Goal: Use online tool/utility: Utilize a website feature to perform a specific function

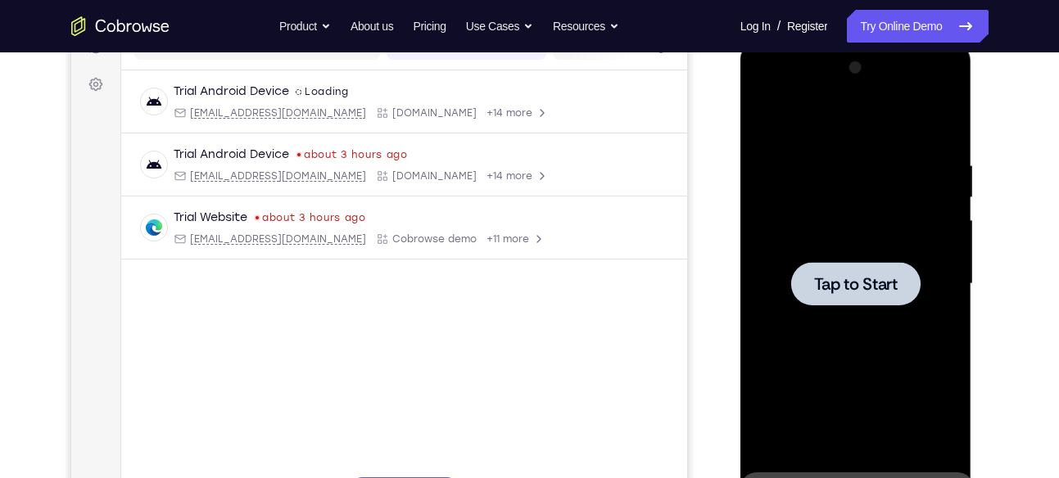
click at [838, 233] on div at bounding box center [856, 284] width 206 height 459
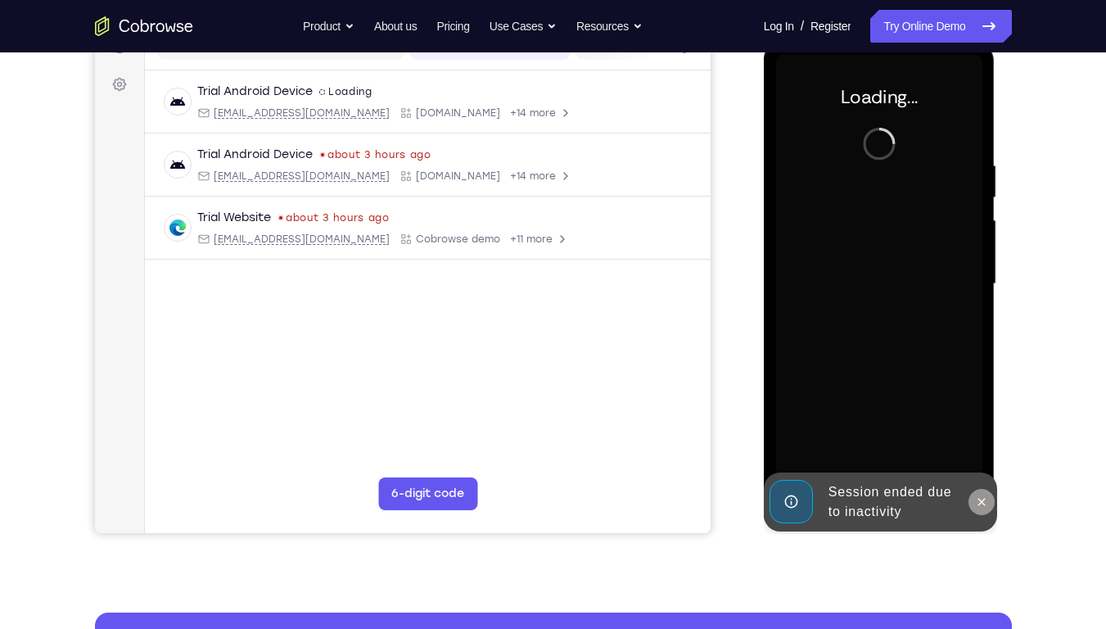
click at [971, 477] on button at bounding box center [982, 502] width 26 height 26
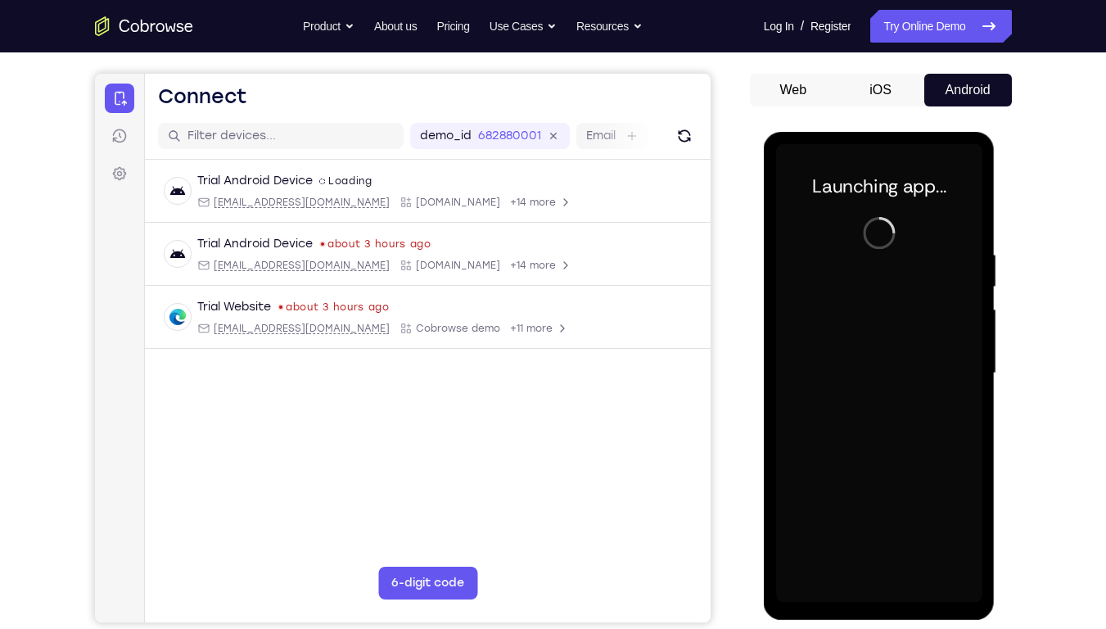
scroll to position [138, 0]
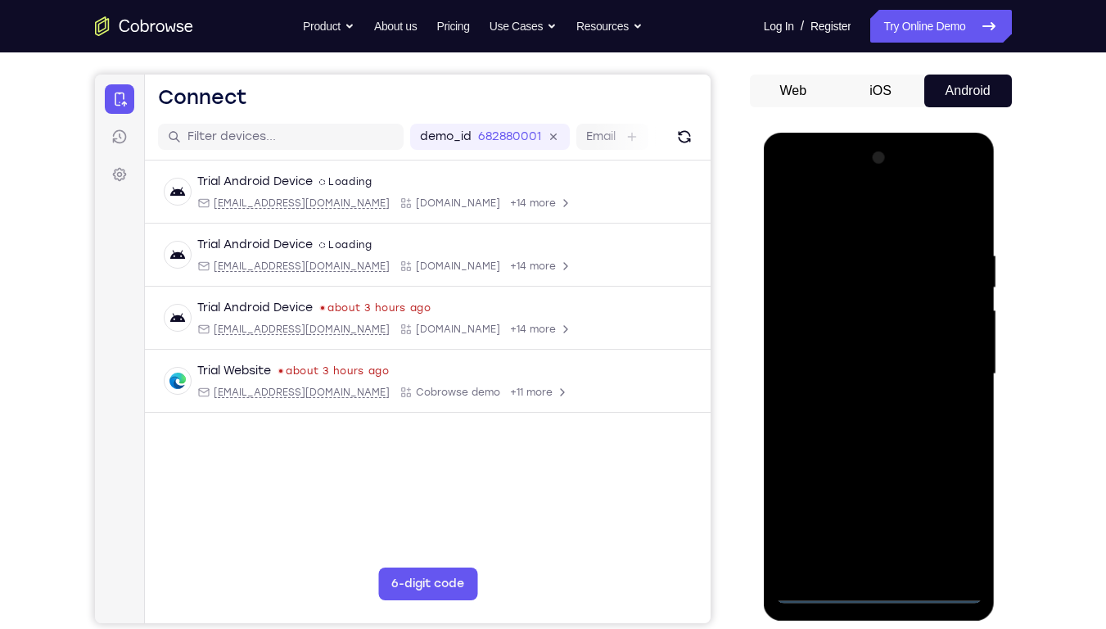
click at [874, 477] on div at bounding box center [879, 374] width 206 height 459
click at [942, 477] on div at bounding box center [879, 374] width 206 height 459
click at [833, 224] on div at bounding box center [879, 374] width 206 height 459
click at [938, 365] on div at bounding box center [879, 374] width 206 height 459
click at [861, 406] on div at bounding box center [879, 374] width 206 height 459
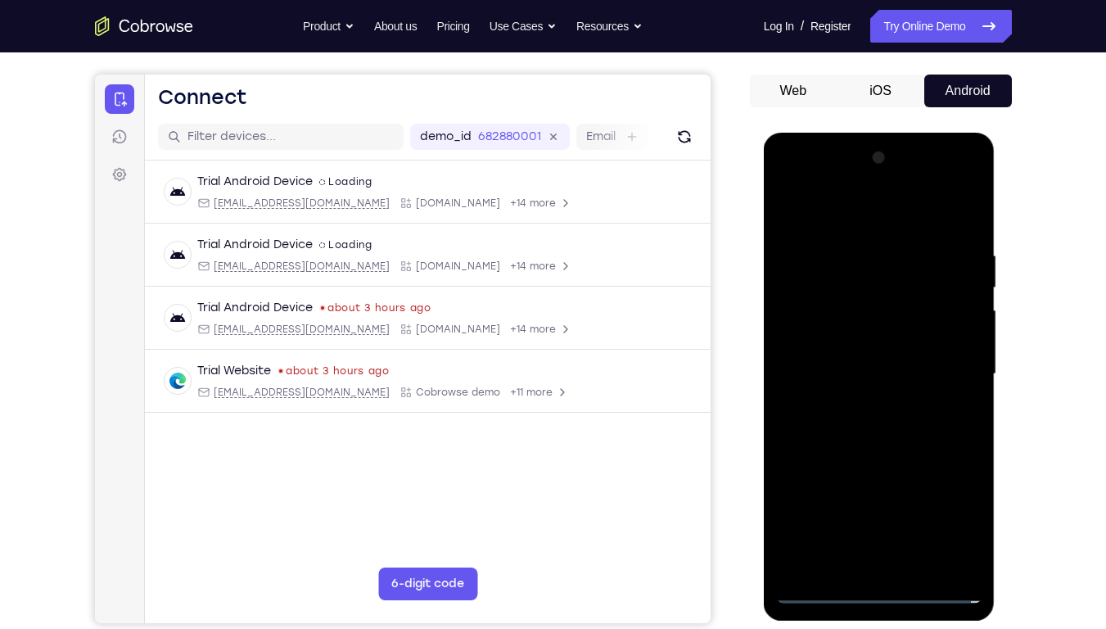
click at [829, 368] on div at bounding box center [879, 374] width 206 height 459
click at [854, 334] on div at bounding box center [879, 374] width 206 height 459
click at [866, 375] on div at bounding box center [879, 374] width 206 height 459
click at [878, 427] on div at bounding box center [879, 374] width 206 height 459
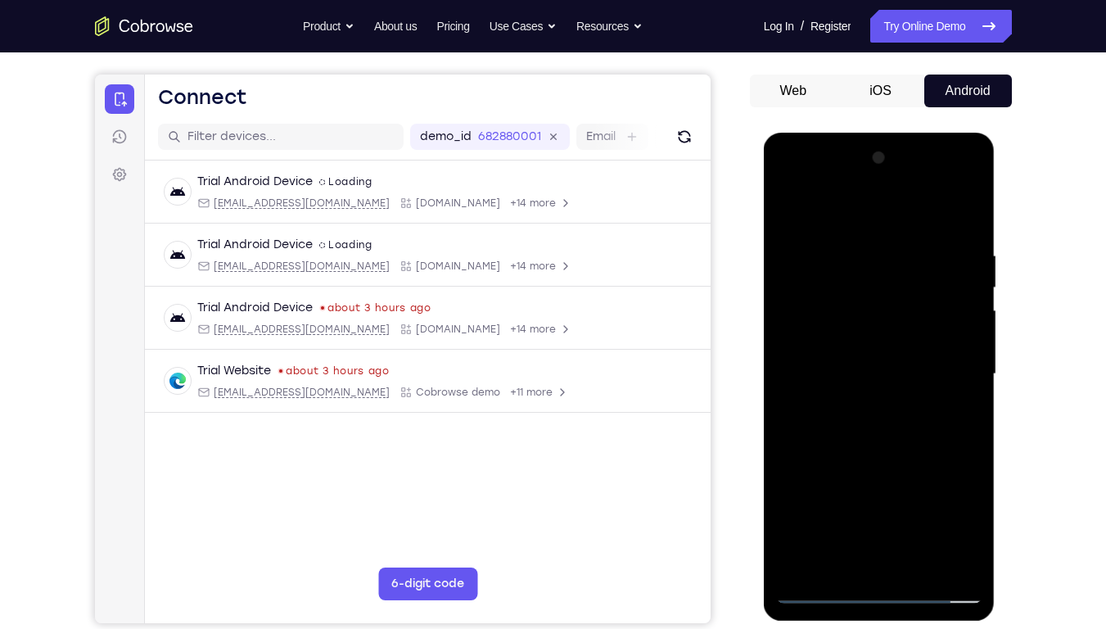
click at [878, 427] on div at bounding box center [879, 374] width 206 height 459
click at [883, 450] on div at bounding box center [879, 374] width 206 height 459
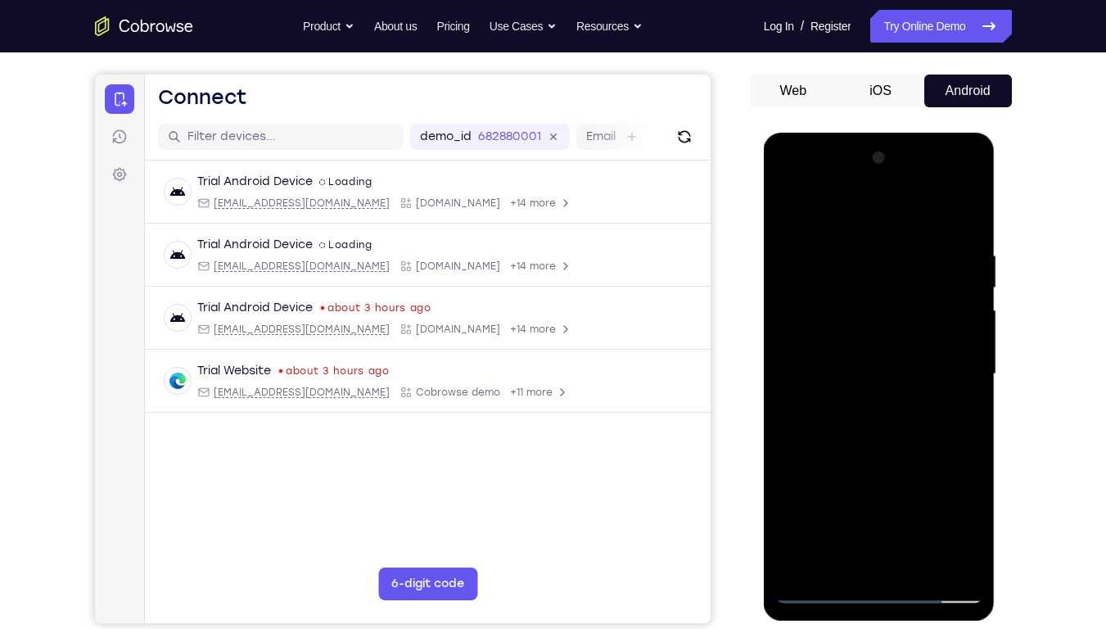
click at [848, 251] on div at bounding box center [879, 374] width 206 height 459
click at [978, 413] on div at bounding box center [879, 374] width 206 height 459
click at [968, 413] on div at bounding box center [879, 374] width 206 height 459
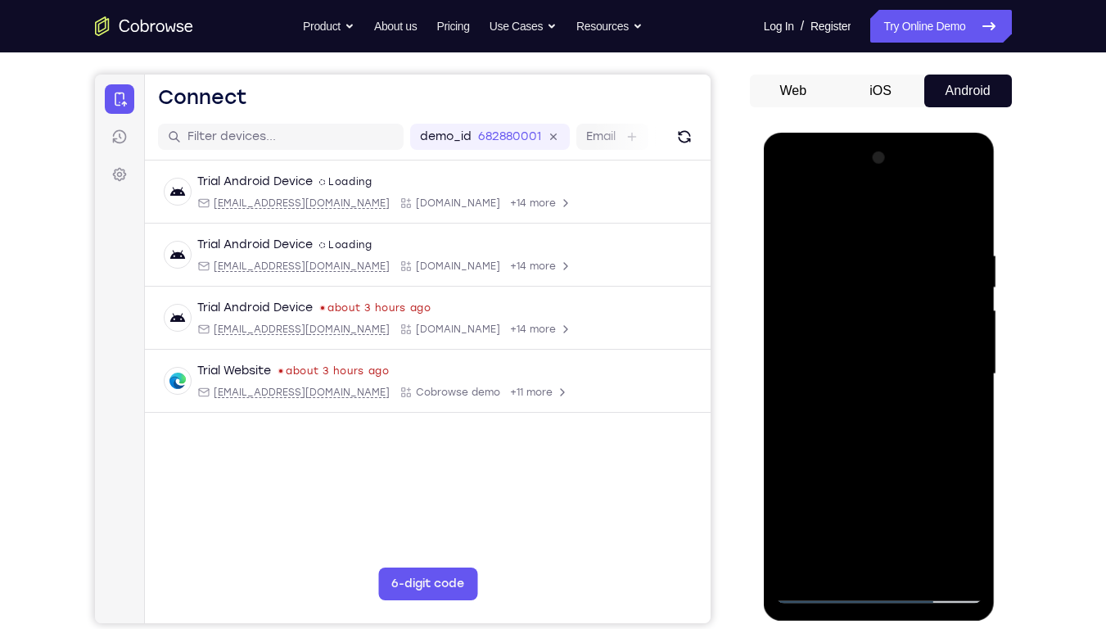
click at [968, 413] on div at bounding box center [879, 374] width 206 height 459
click at [938, 477] on div at bounding box center [879, 374] width 206 height 459
click at [977, 433] on div at bounding box center [879, 374] width 206 height 459
click at [976, 434] on div at bounding box center [879, 374] width 206 height 459
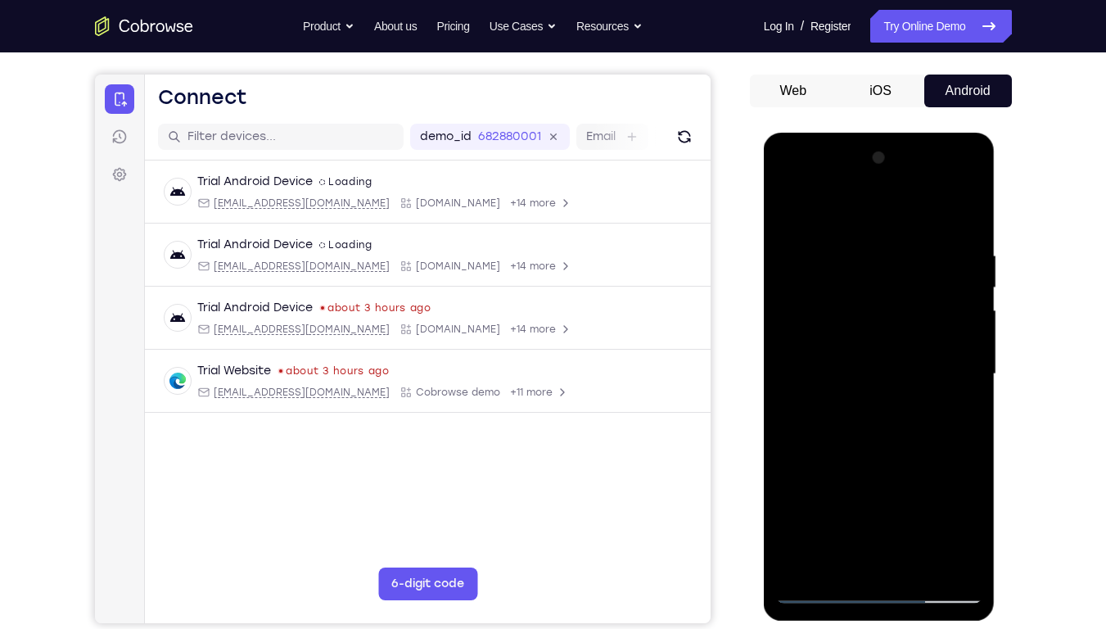
click at [783, 422] on div at bounding box center [879, 374] width 206 height 459
click at [974, 427] on div at bounding box center [879, 374] width 206 height 459
click at [942, 477] on div at bounding box center [879, 374] width 206 height 459
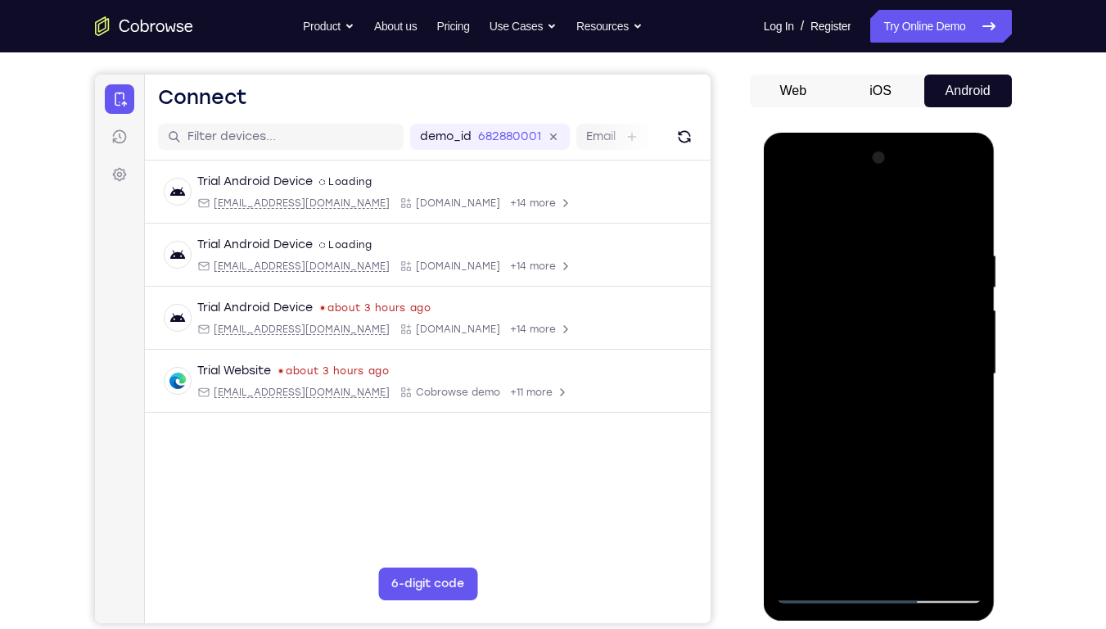
click at [963, 477] on div at bounding box center [879, 374] width 206 height 459
click at [970, 420] on div at bounding box center [879, 374] width 206 height 459
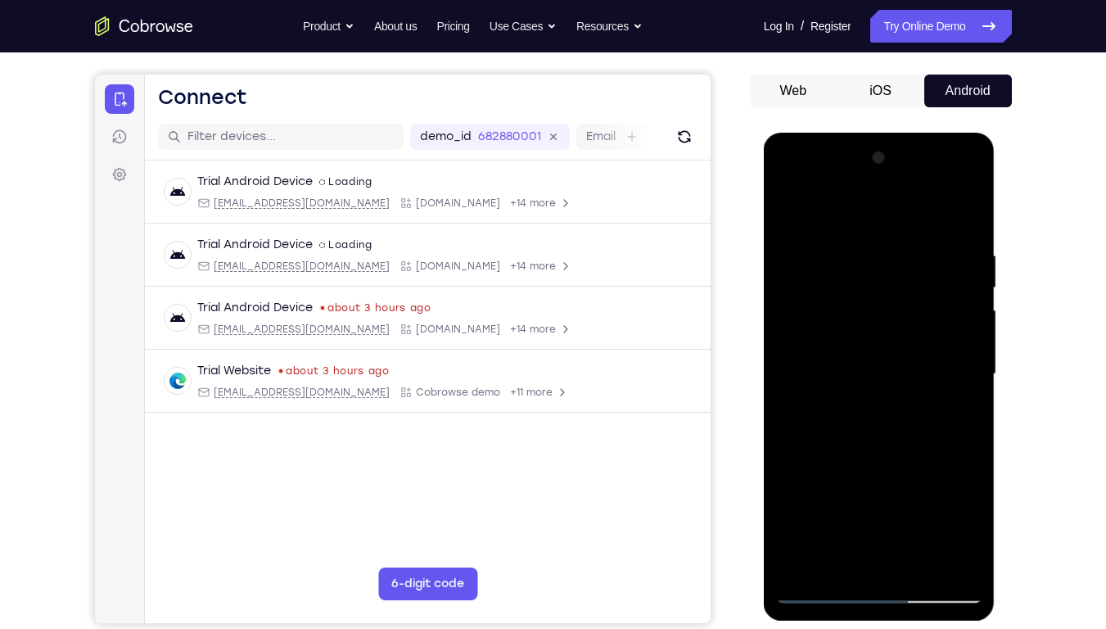
click at [956, 306] on div at bounding box center [879, 374] width 206 height 459
click at [959, 218] on div at bounding box center [879, 374] width 206 height 459
click at [920, 477] on div at bounding box center [879, 374] width 206 height 459
click at [884, 468] on div at bounding box center [879, 374] width 206 height 459
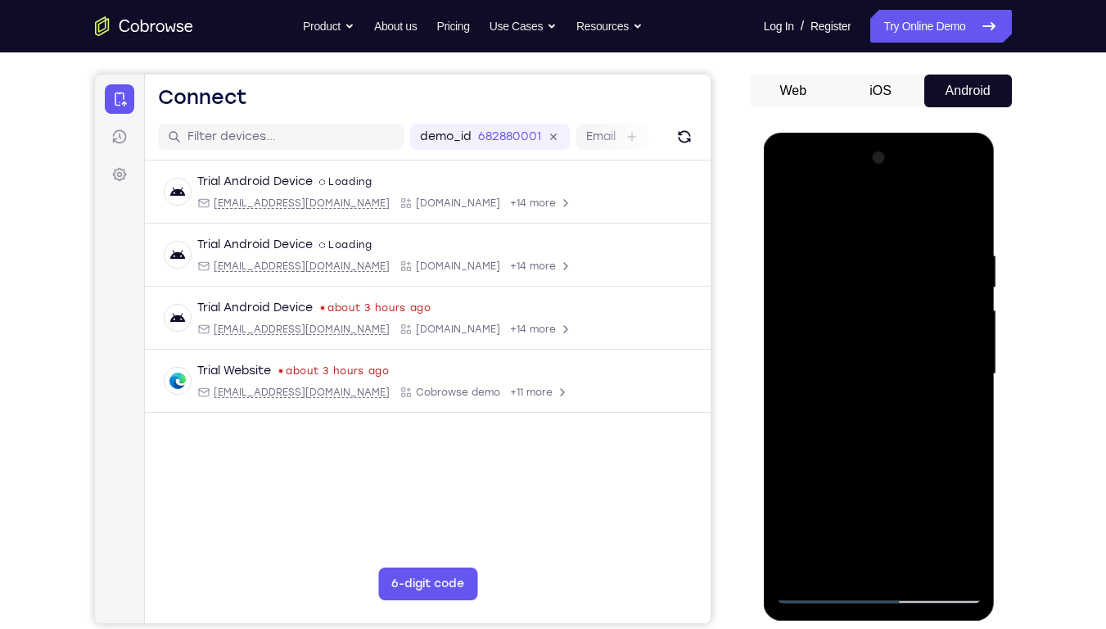
click at [884, 342] on div at bounding box center [879, 374] width 206 height 459
click at [854, 477] on div at bounding box center [879, 374] width 206 height 459
click at [960, 416] on div at bounding box center [879, 374] width 206 height 459
click at [782, 208] on div at bounding box center [879, 374] width 206 height 459
drag, startPoint x: 867, startPoint y: 488, endPoint x: 854, endPoint y: 313, distance: 175.7
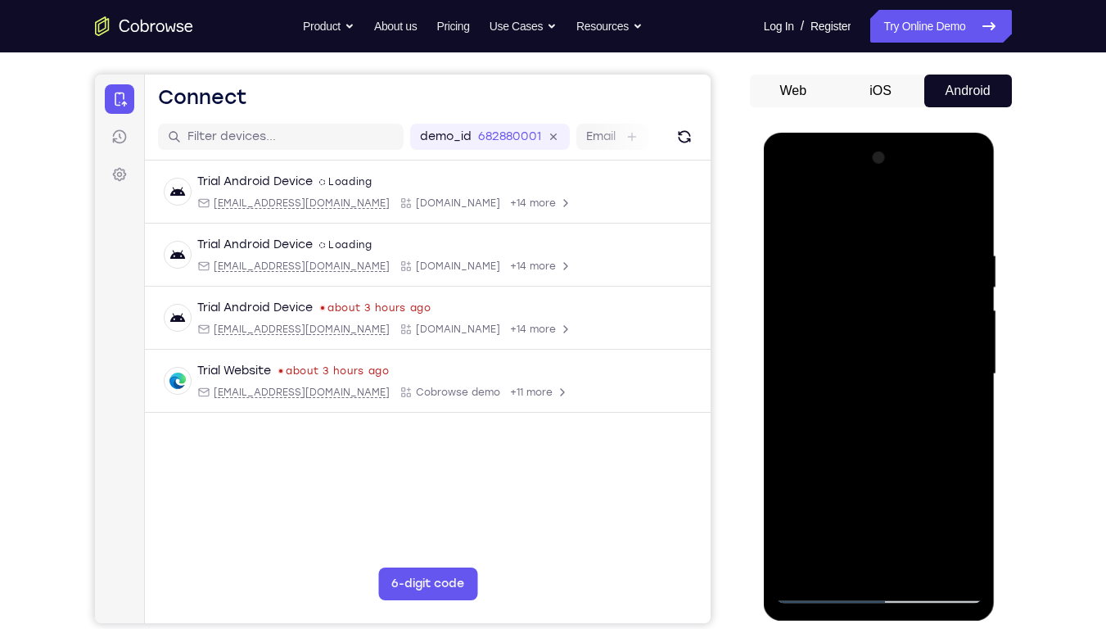
click at [854, 313] on div at bounding box center [879, 374] width 206 height 459
drag, startPoint x: 870, startPoint y: 504, endPoint x: 884, endPoint y: 342, distance: 161.8
click at [884, 342] on div at bounding box center [879, 374] width 206 height 459
drag, startPoint x: 883, startPoint y: 476, endPoint x: 888, endPoint y: 316, distance: 159.8
click at [888, 316] on div at bounding box center [879, 374] width 206 height 459
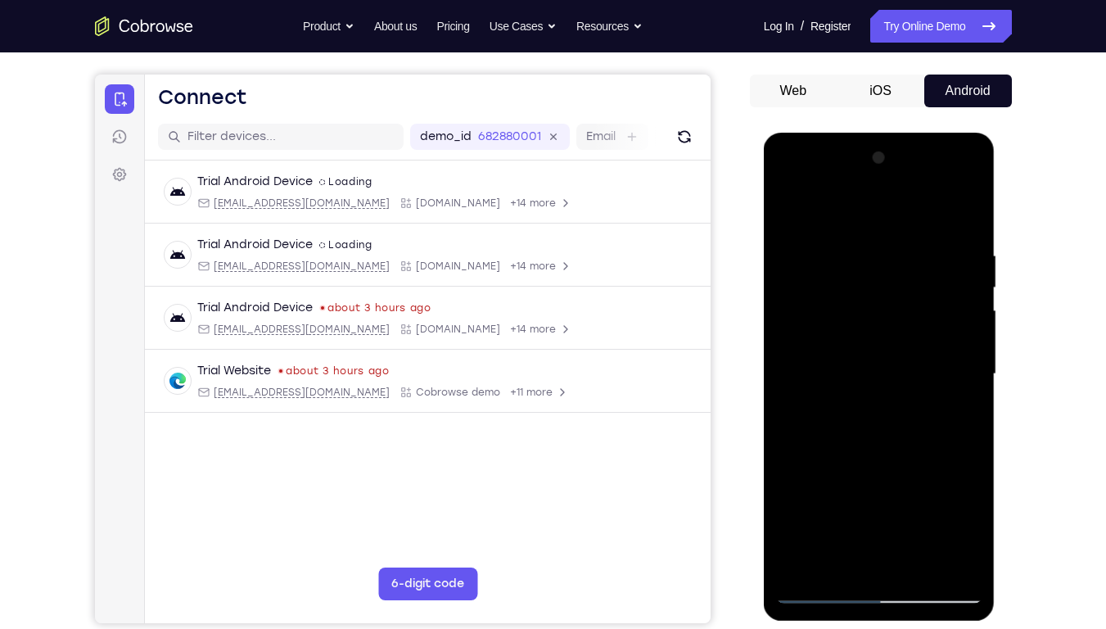
click at [860, 471] on div at bounding box center [879, 374] width 206 height 459
click at [968, 477] on div at bounding box center [879, 374] width 206 height 459
click at [887, 441] on div at bounding box center [879, 374] width 206 height 459
click at [961, 415] on div at bounding box center [879, 374] width 206 height 459
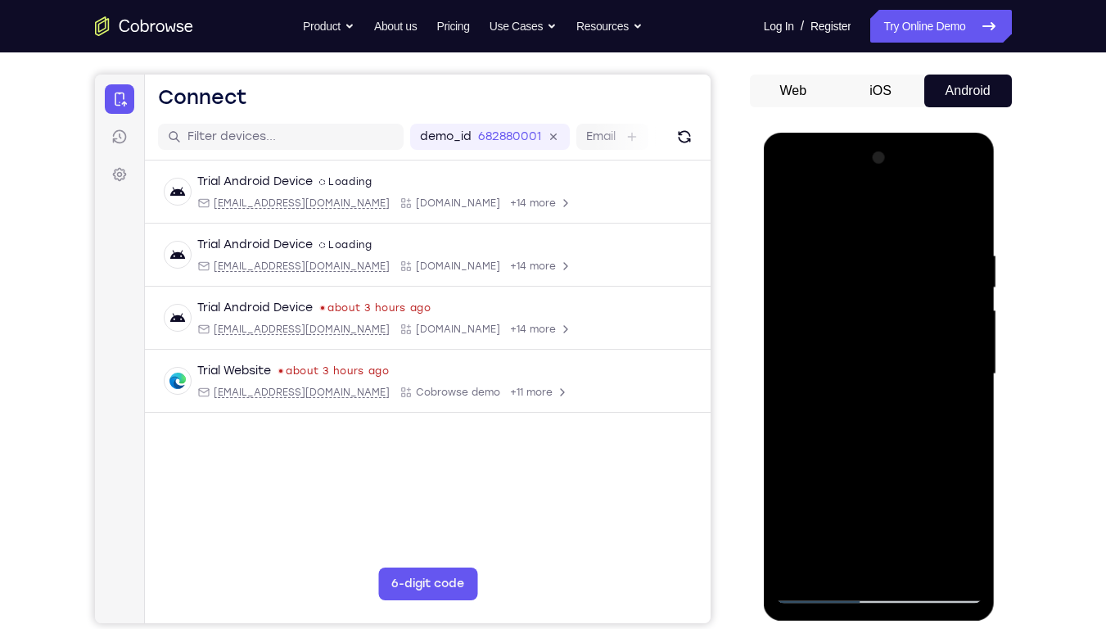
click at [788, 212] on div at bounding box center [879, 374] width 206 height 459
click at [792, 207] on div at bounding box center [879, 374] width 206 height 459
drag, startPoint x: 933, startPoint y: 470, endPoint x: 910, endPoint y: 255, distance: 215.8
click at [910, 255] on div at bounding box center [879, 374] width 206 height 459
drag, startPoint x: 883, startPoint y: 477, endPoint x: 883, endPoint y: 200, distance: 277.6
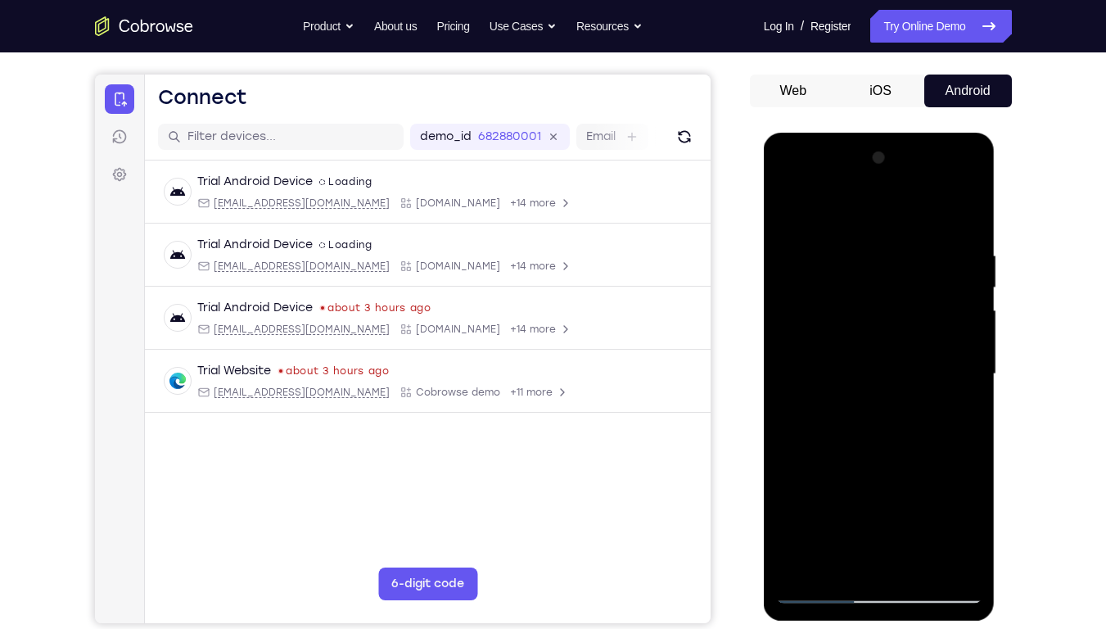
click at [883, 200] on div at bounding box center [879, 374] width 206 height 459
click at [791, 477] on div at bounding box center [879, 374] width 206 height 459
drag, startPoint x: 790, startPoint y: 450, endPoint x: 791, endPoint y: 464, distance: 14.8
click at [791, 464] on div at bounding box center [879, 374] width 206 height 459
click at [731, 301] on div "Your Support Agent Your Customer Web iOS Android" at bounding box center [553, 321] width 917 height 605
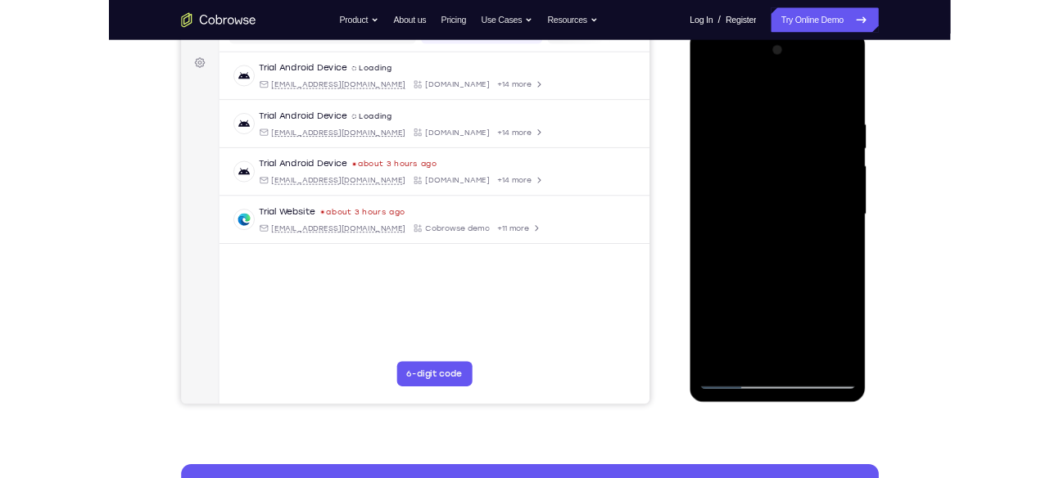
scroll to position [204, 0]
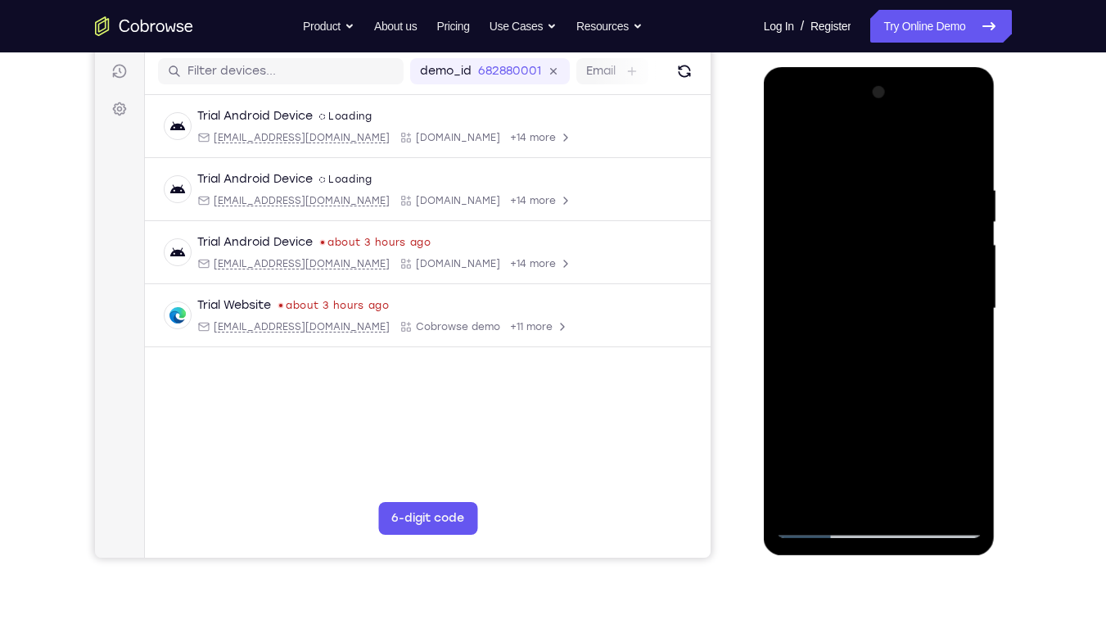
drag, startPoint x: 837, startPoint y: 359, endPoint x: 866, endPoint y: 175, distance: 185.8
click at [866, 175] on div at bounding box center [879, 308] width 206 height 459
click at [787, 321] on div at bounding box center [879, 308] width 206 height 459
click at [783, 254] on div at bounding box center [879, 308] width 206 height 459
click at [808, 391] on div at bounding box center [879, 308] width 206 height 459
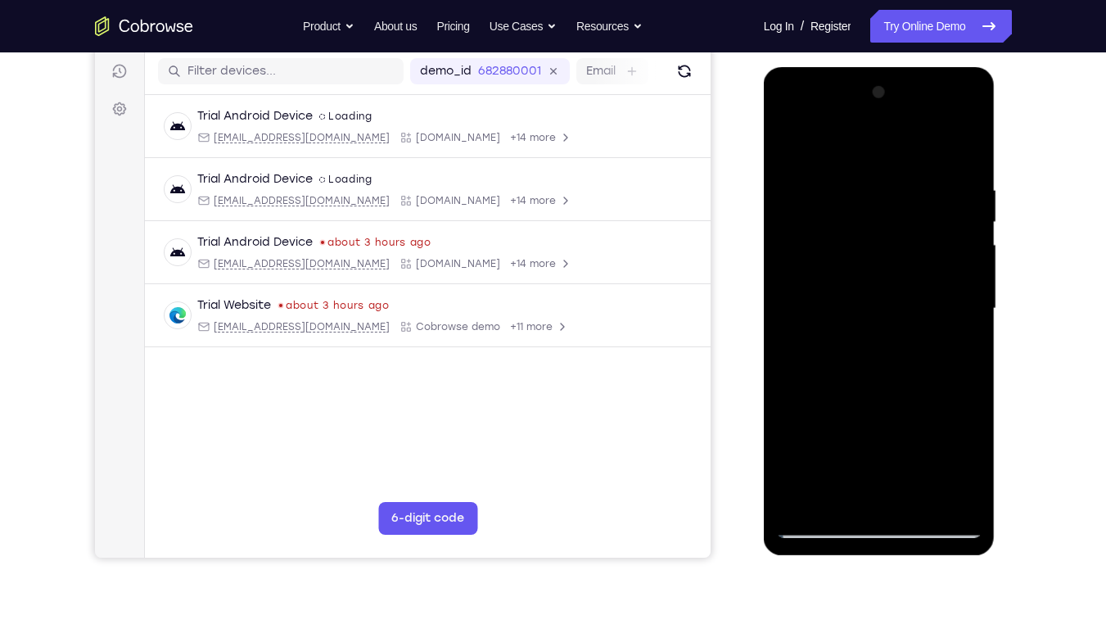
click at [812, 450] on div at bounding box center [879, 308] width 206 height 459
click at [879, 382] on div at bounding box center [879, 308] width 206 height 459
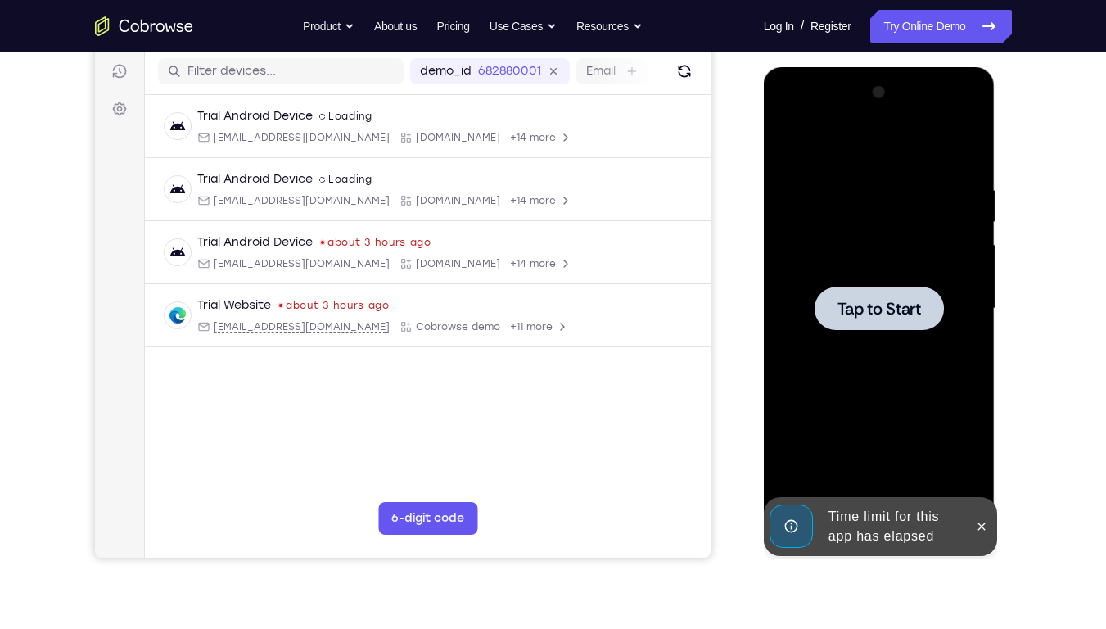
click at [907, 321] on div at bounding box center [879, 308] width 129 height 43
